Goal: Transaction & Acquisition: Download file/media

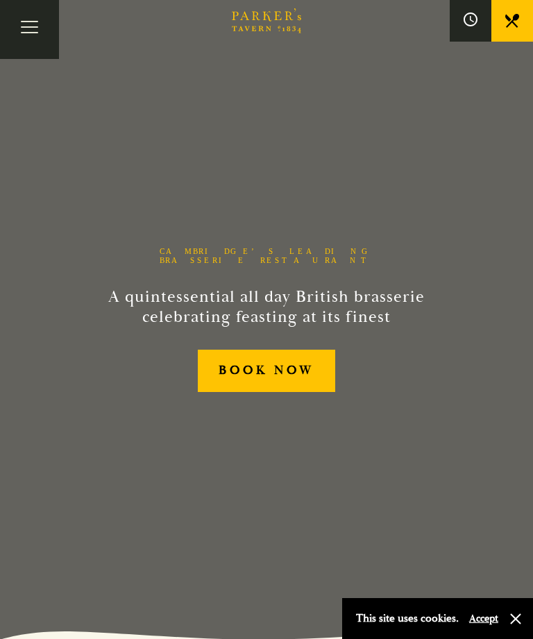
click at [10, 33] on button "Toggle navigation" at bounding box center [29, 29] width 59 height 59
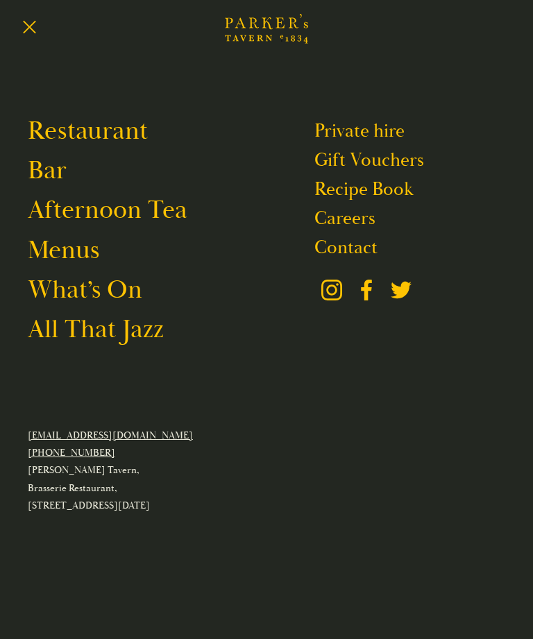
click at [65, 267] on link "Menus" at bounding box center [63, 251] width 71 height 32
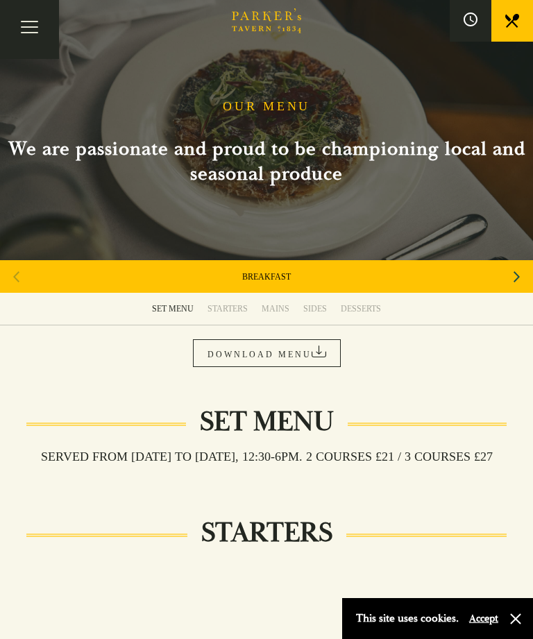
click at [278, 314] on link "MAINS" at bounding box center [276, 309] width 42 height 32
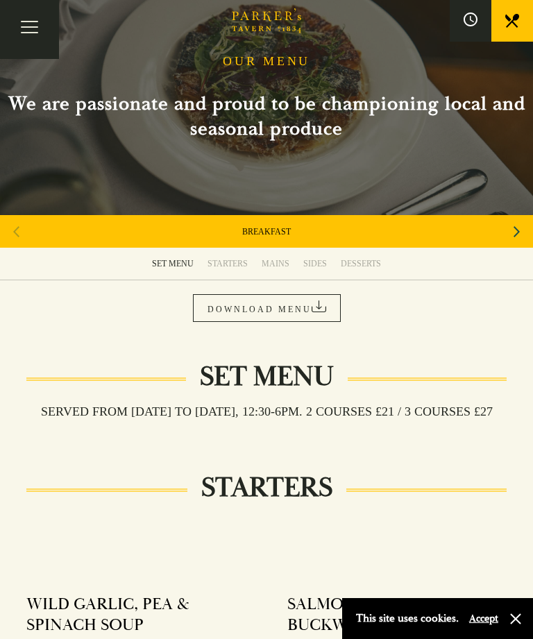
scroll to position [44, 0]
click at [503, 229] on div "BREAKFAST" at bounding box center [266, 232] width 533 height 33
click at [516, 226] on icon "Next slide" at bounding box center [517, 232] width 6 height 31
click at [513, 226] on div "Next slide" at bounding box center [516, 232] width 19 height 31
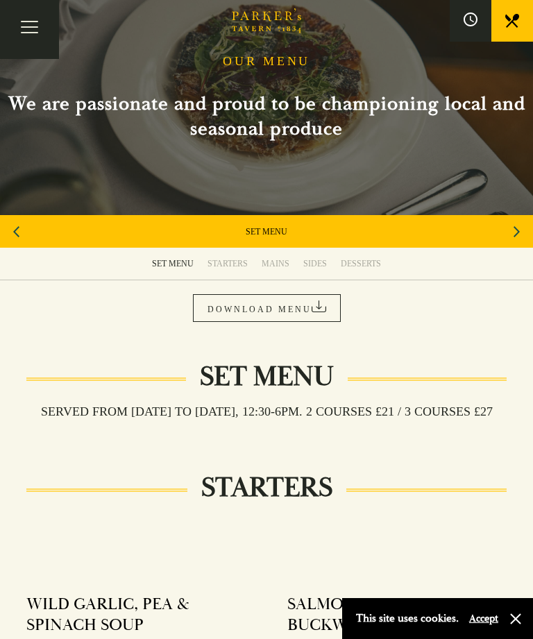
click at [520, 226] on div "Next slide" at bounding box center [516, 232] width 19 height 31
click at [512, 233] on div "Next slide" at bounding box center [516, 232] width 19 height 31
click at [510, 228] on div "Next slide" at bounding box center [516, 232] width 19 height 31
click at [278, 227] on link "A LA CARTE" at bounding box center [267, 231] width 47 height 11
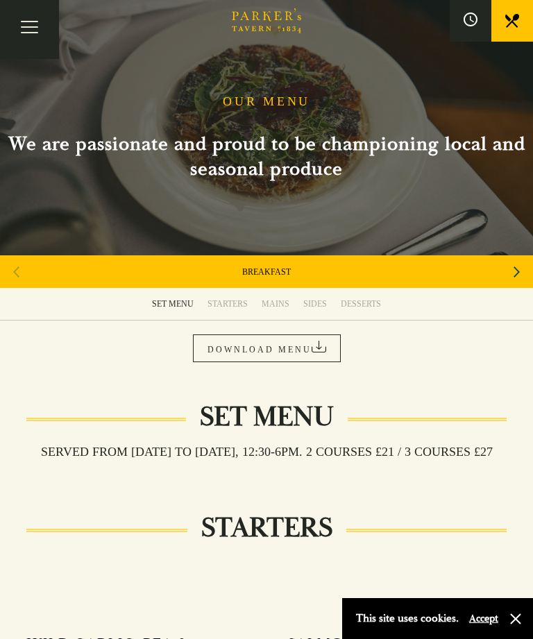
scroll to position [1, 0]
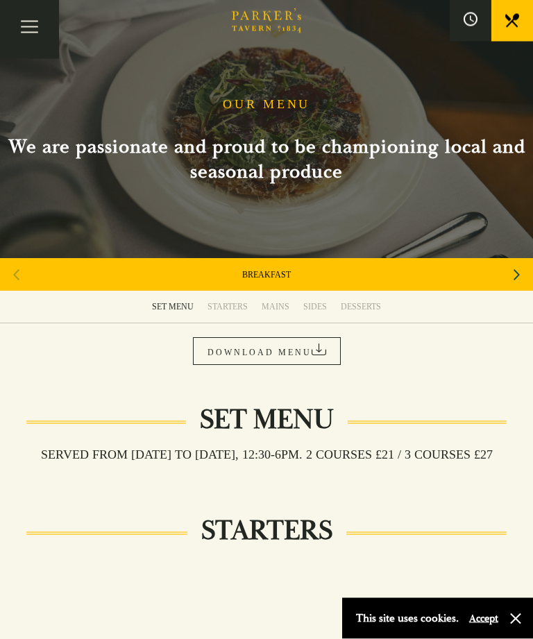
click at [520, 269] on div "Next slide" at bounding box center [516, 275] width 19 height 31
click at [525, 270] on div "Next slide" at bounding box center [516, 275] width 19 height 31
click at [524, 274] on div "Next slide" at bounding box center [516, 275] width 19 height 31
click at [524, 273] on div "Next slide" at bounding box center [516, 275] width 19 height 31
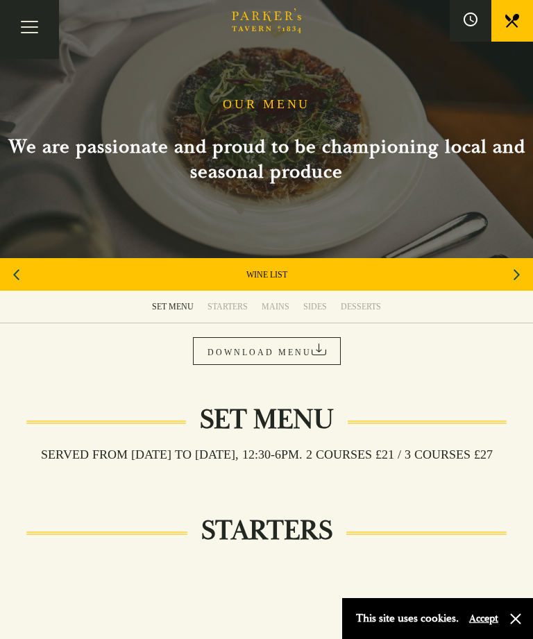
click at [264, 264] on div "WINE LIST" at bounding box center [266, 274] width 533 height 33
click at [280, 278] on link "WINE LIST" at bounding box center [266, 274] width 41 height 11
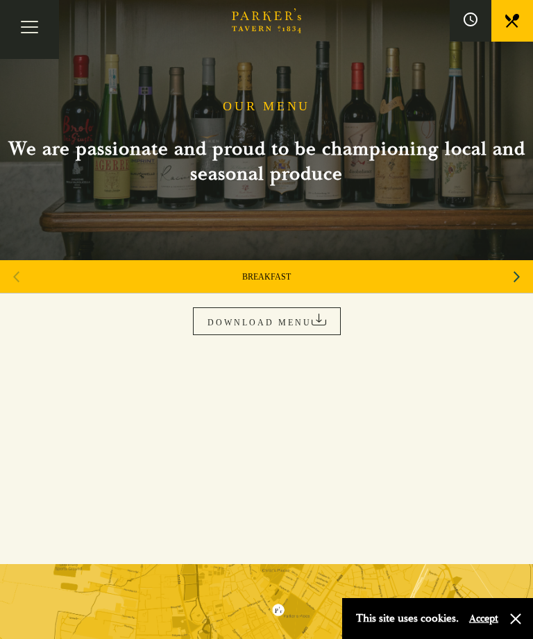
click at [310, 325] on link "DOWNLOAD MENU" at bounding box center [267, 321] width 148 height 28
